Goal: Transaction & Acquisition: Book appointment/travel/reservation

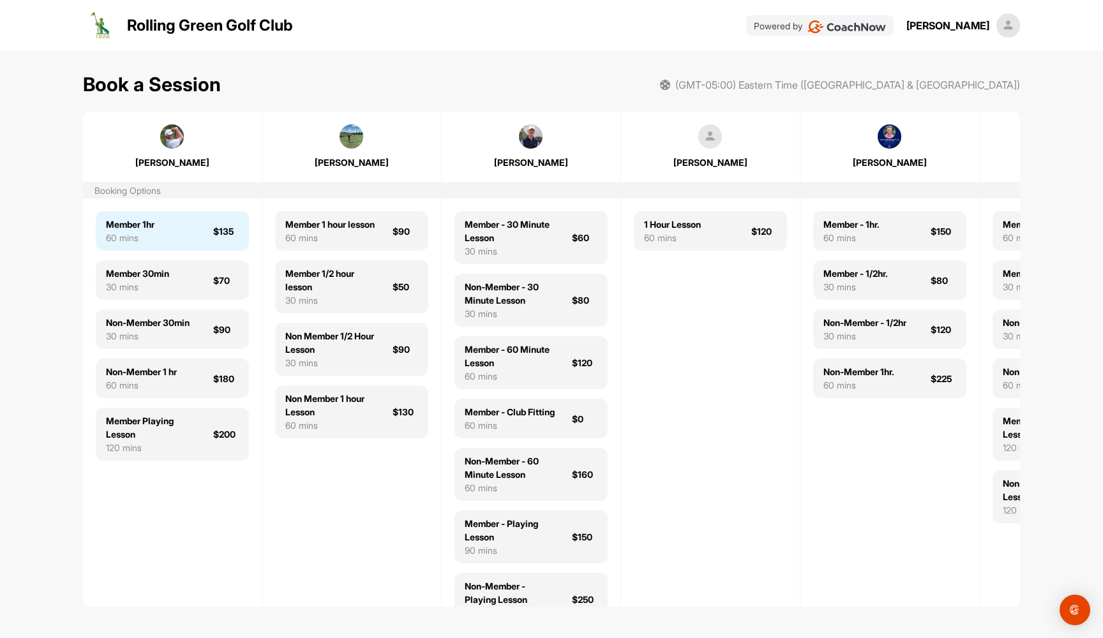
click at [140, 239] on div "60 mins" at bounding box center [130, 237] width 49 height 13
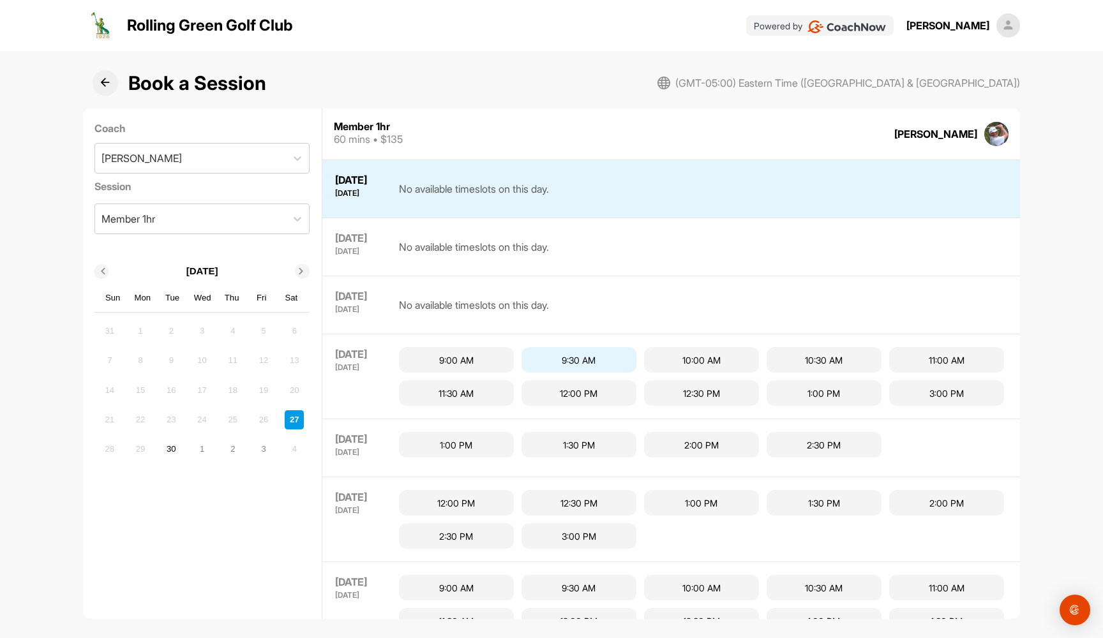
click at [571, 350] on div "9:30 AM" at bounding box center [578, 360] width 115 height 26
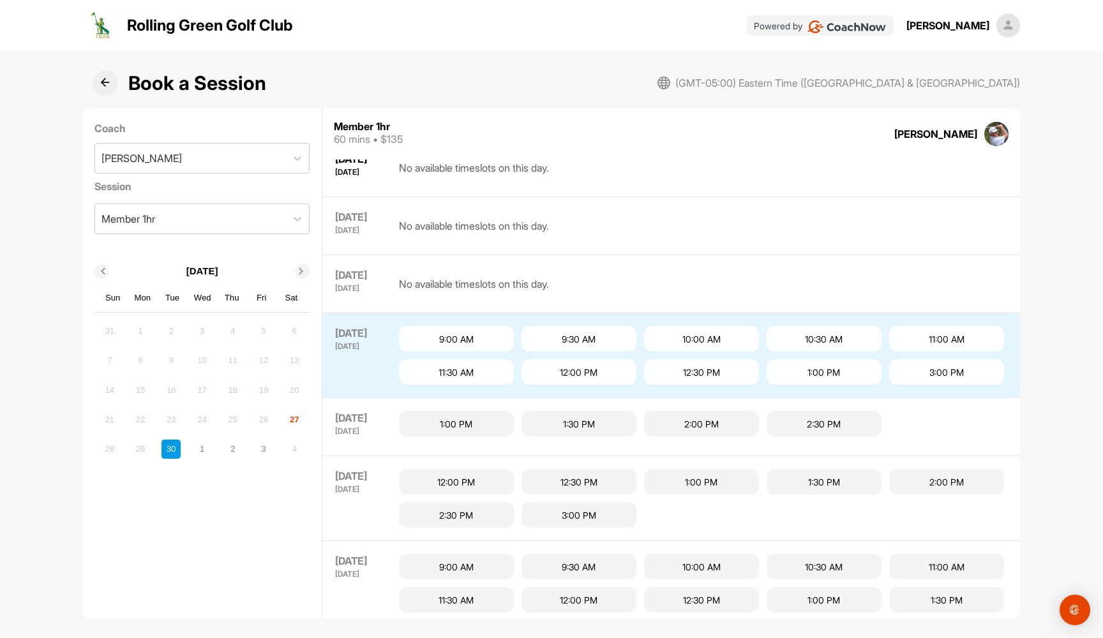
scroll to position [31, 0]
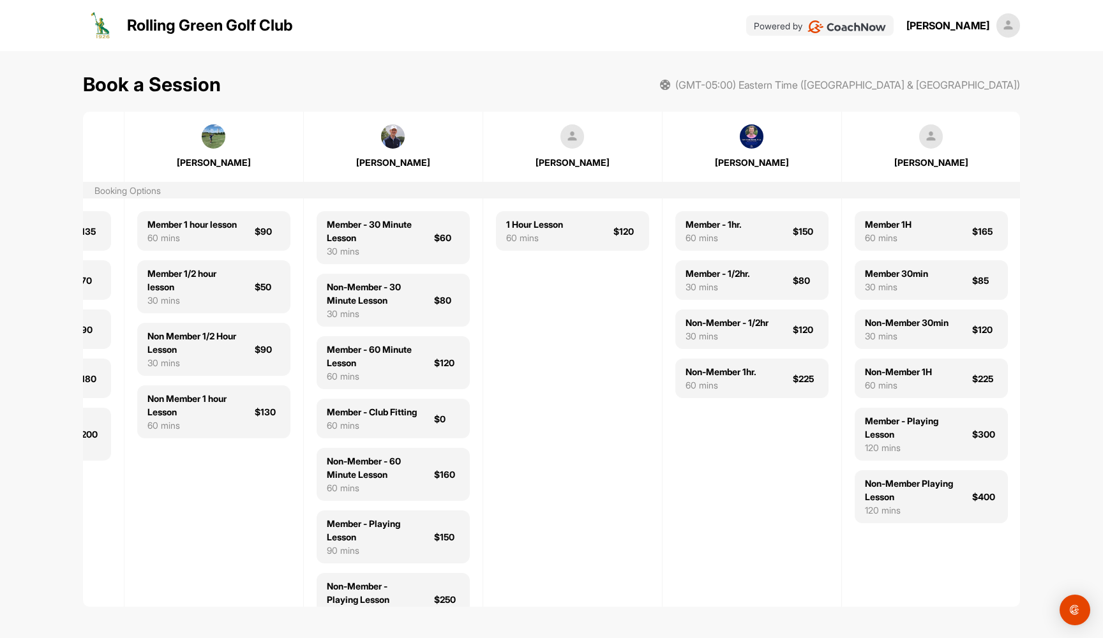
scroll to position [0, 138]
click at [915, 221] on div "Member 1H 60 mins $165" at bounding box center [931, 231] width 153 height 40
